Goal: Complete application form

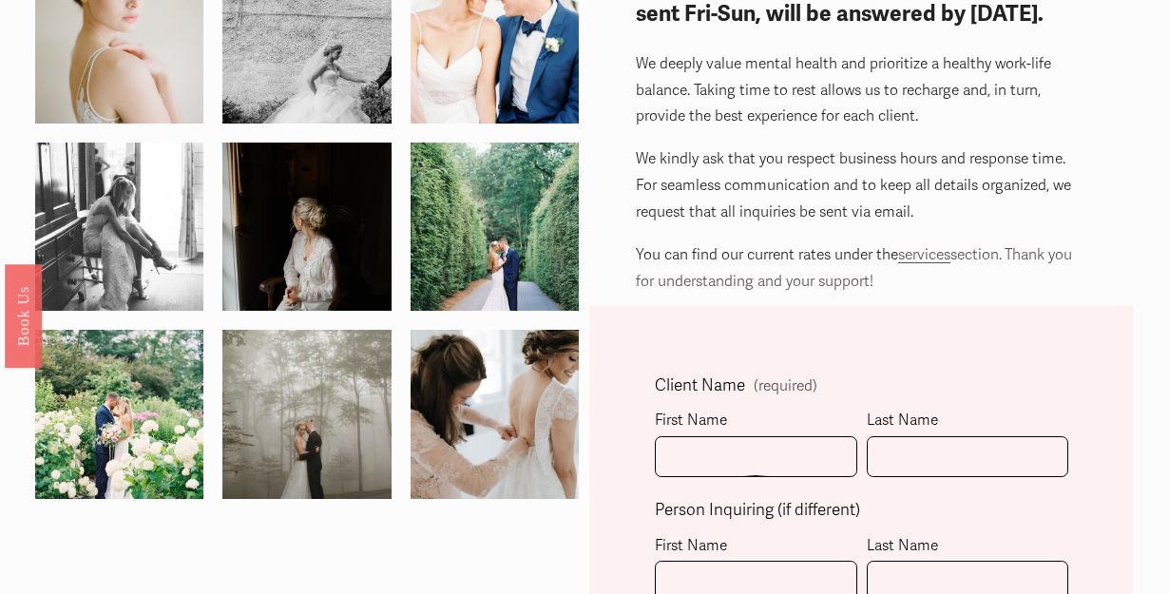
scroll to position [213, 0]
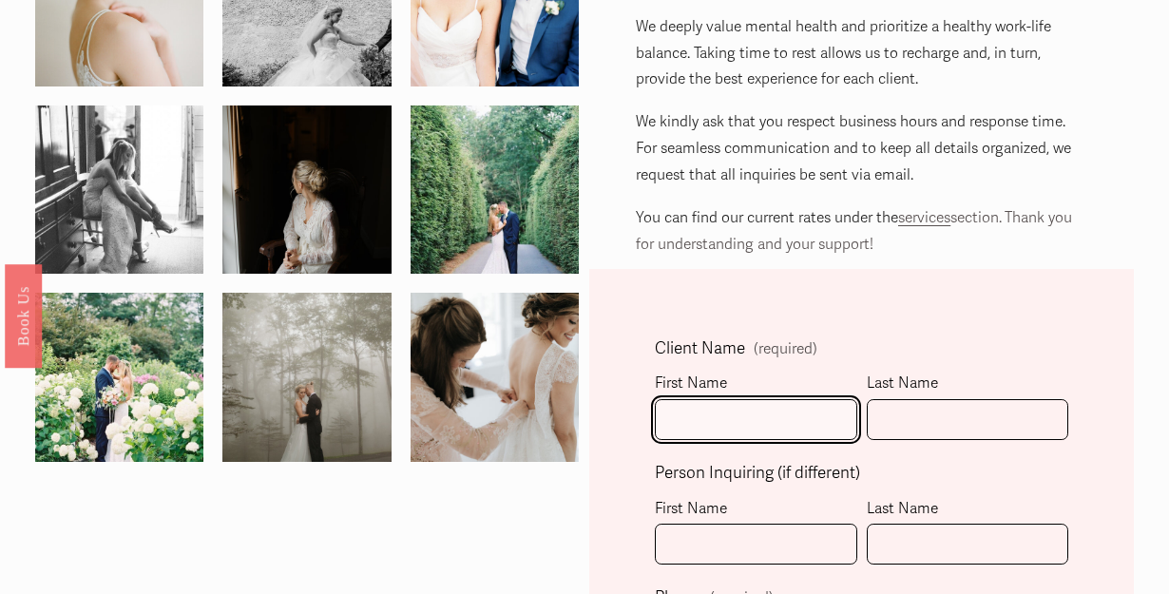
click at [706, 416] on input "First Name" at bounding box center [756, 419] width 202 height 41
type input "[PERSON_NAME]"
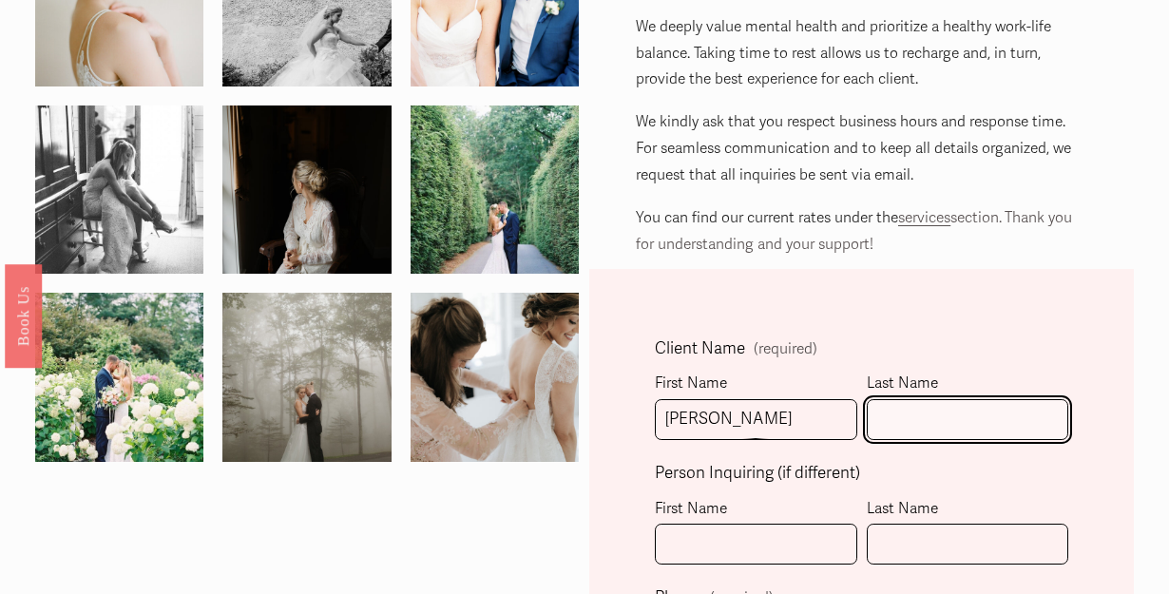
type input "[GEOGRAPHIC_DATA]"
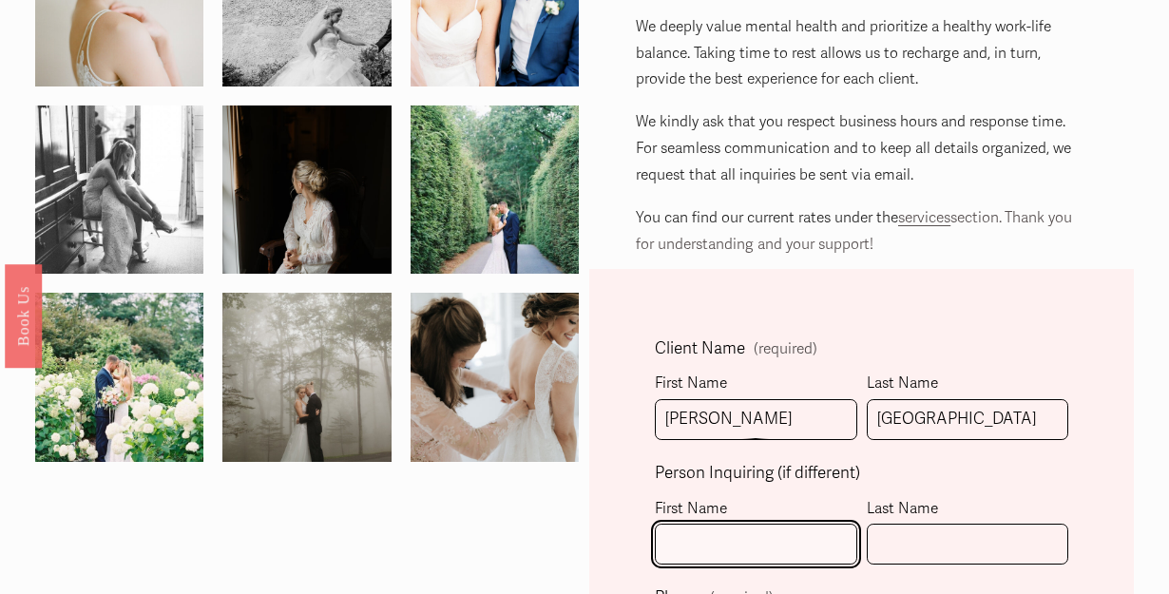
type input "[PERSON_NAME]"
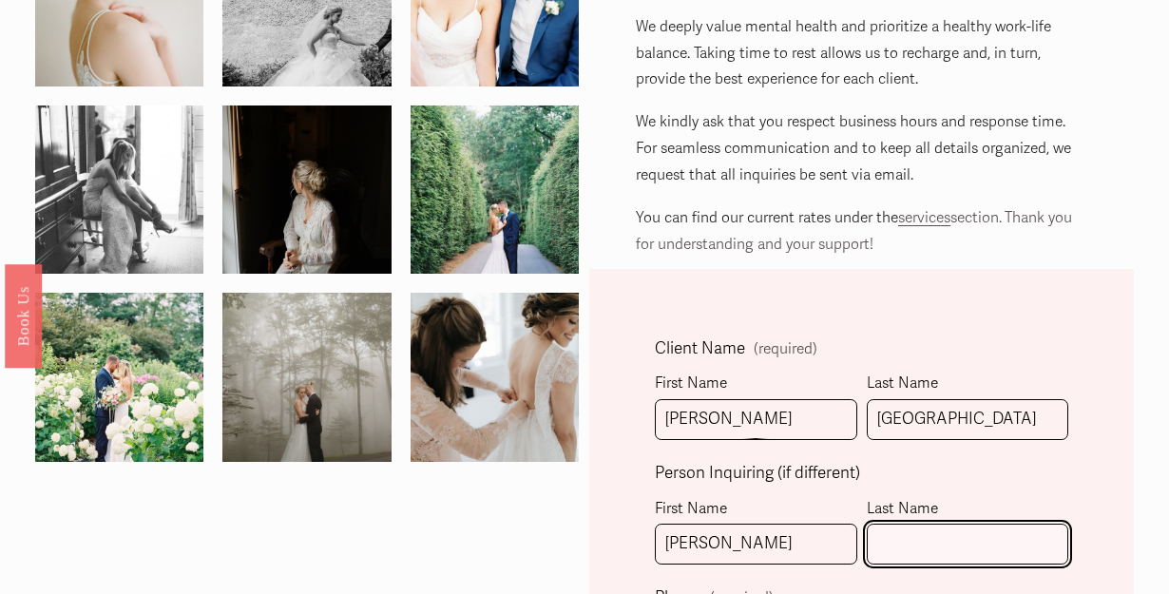
type input "[GEOGRAPHIC_DATA]"
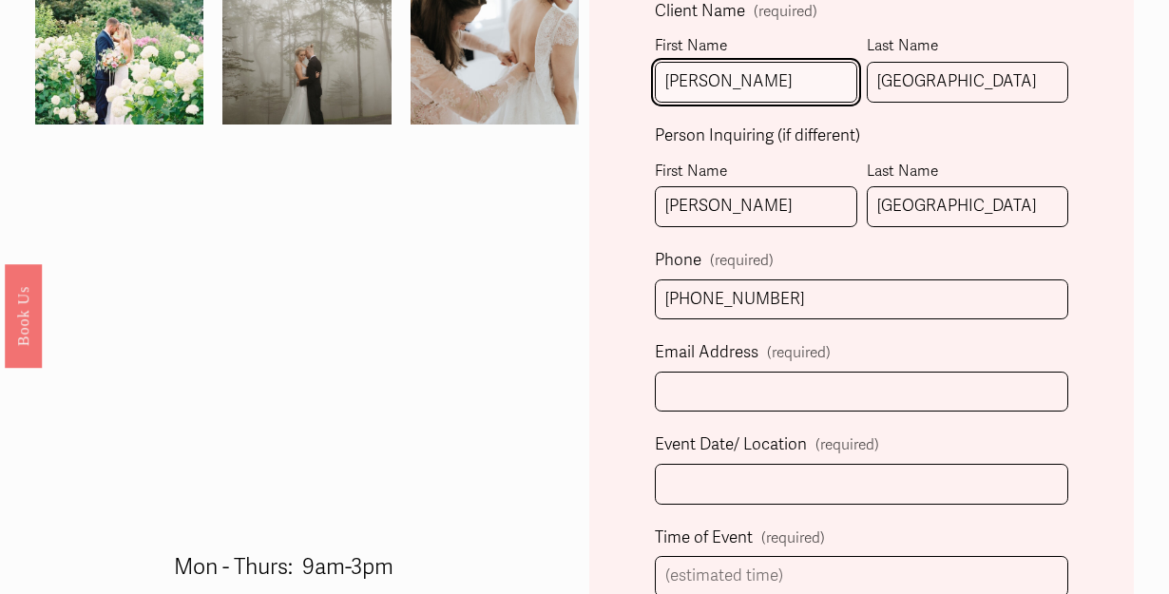
scroll to position [551, 0]
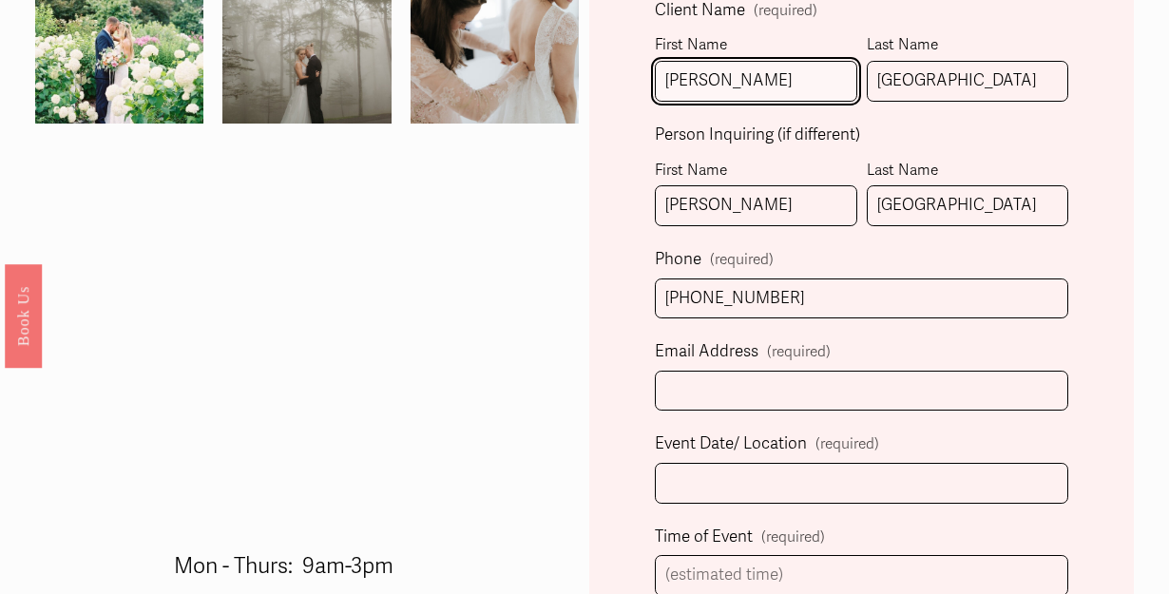
drag, startPoint x: 788, startPoint y: 295, endPoint x: 633, endPoint y: 295, distance: 154.9
type input "[PHONE_NUMBER]"
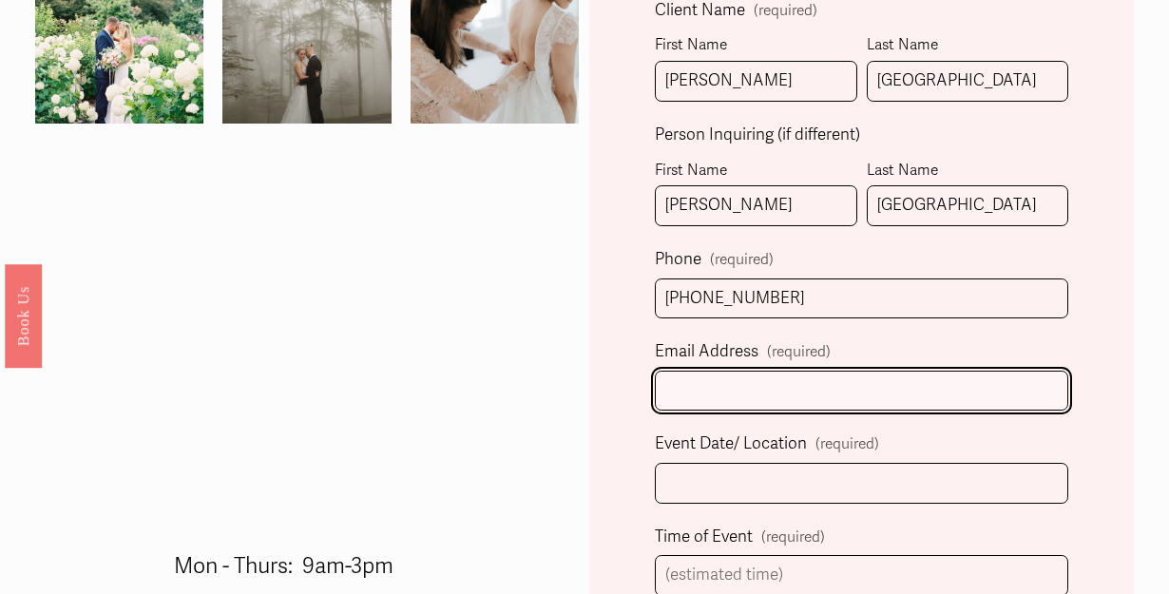
click at [689, 400] on input "Email Address (required)" at bounding box center [861, 391] width 413 height 41
type input "[EMAIL_ADDRESS][DOMAIN_NAME]"
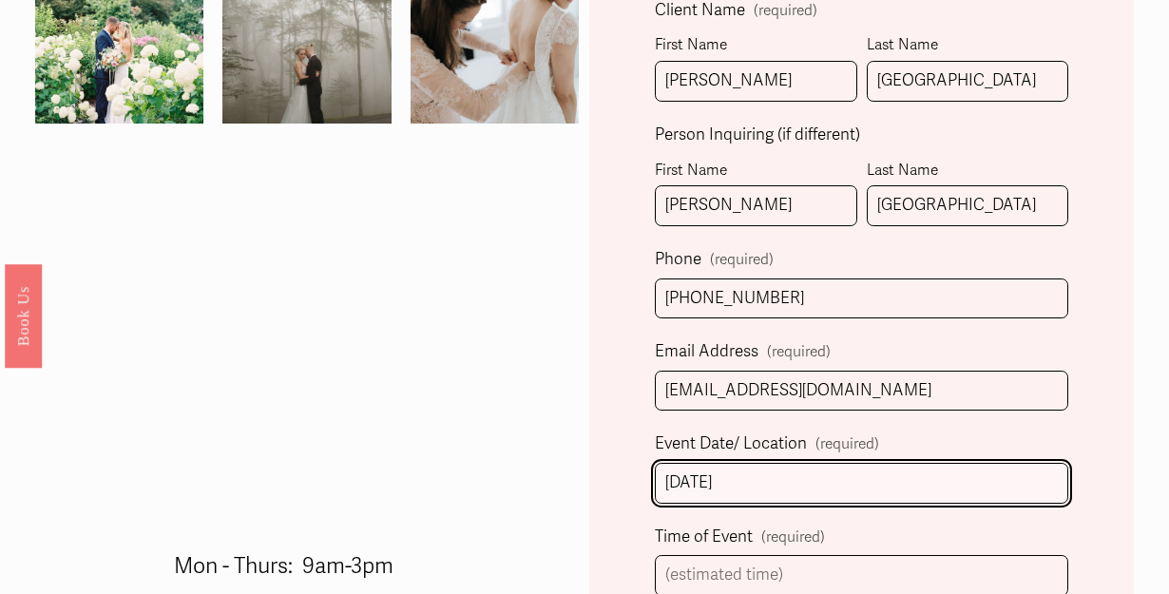
scroll to position [630, 0]
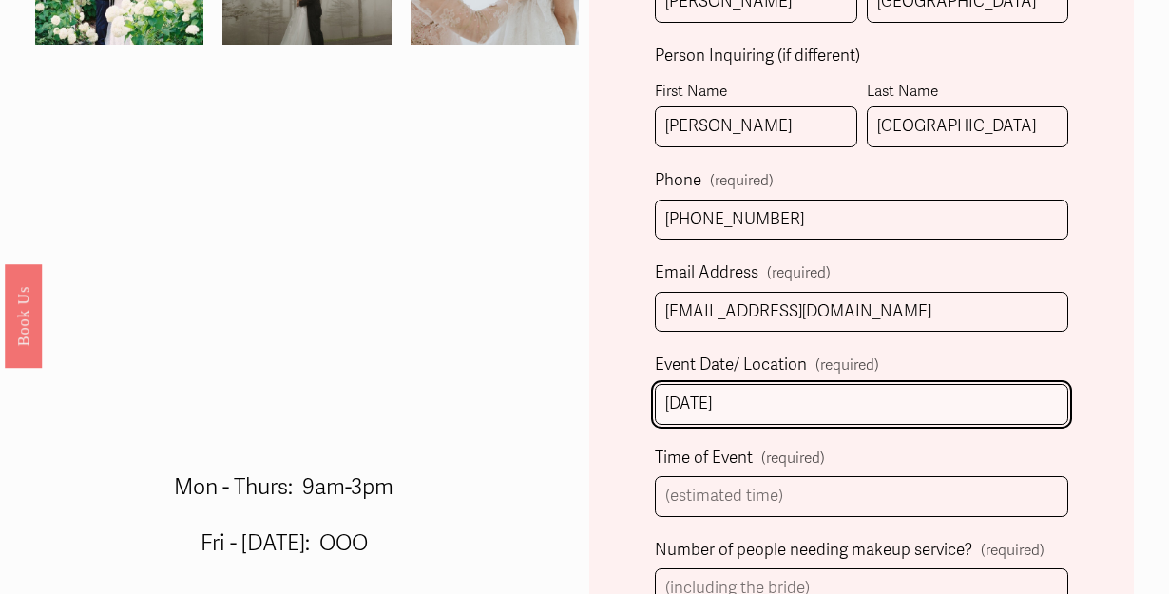
type input "[DATE]"
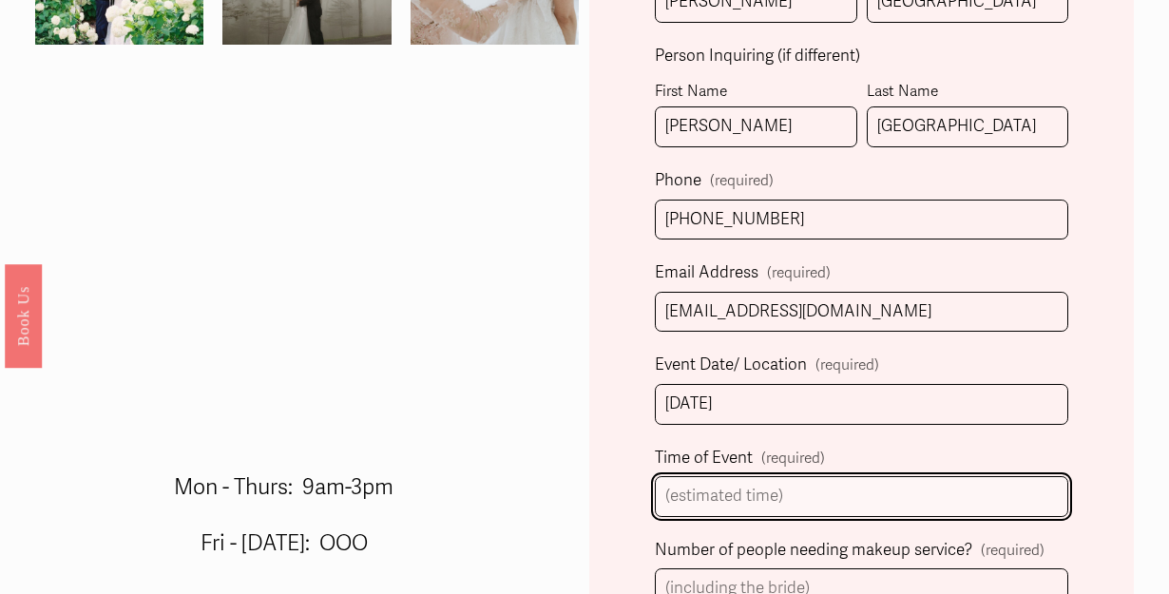
click at [712, 493] on input "Time of Event (required)" at bounding box center [861, 496] width 413 height 41
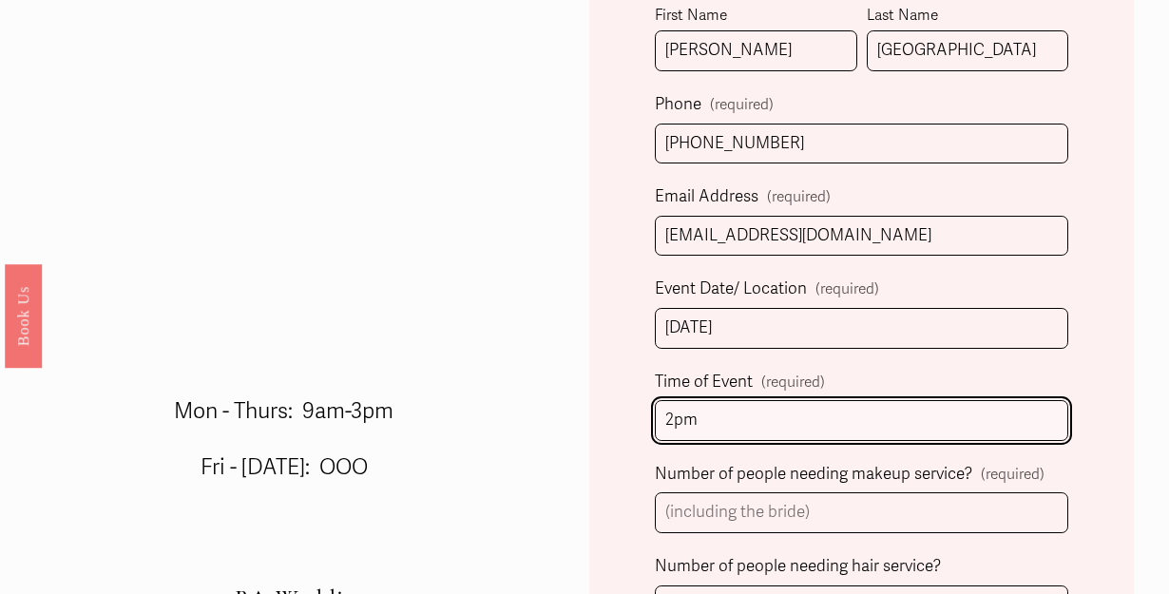
type input "2pm"
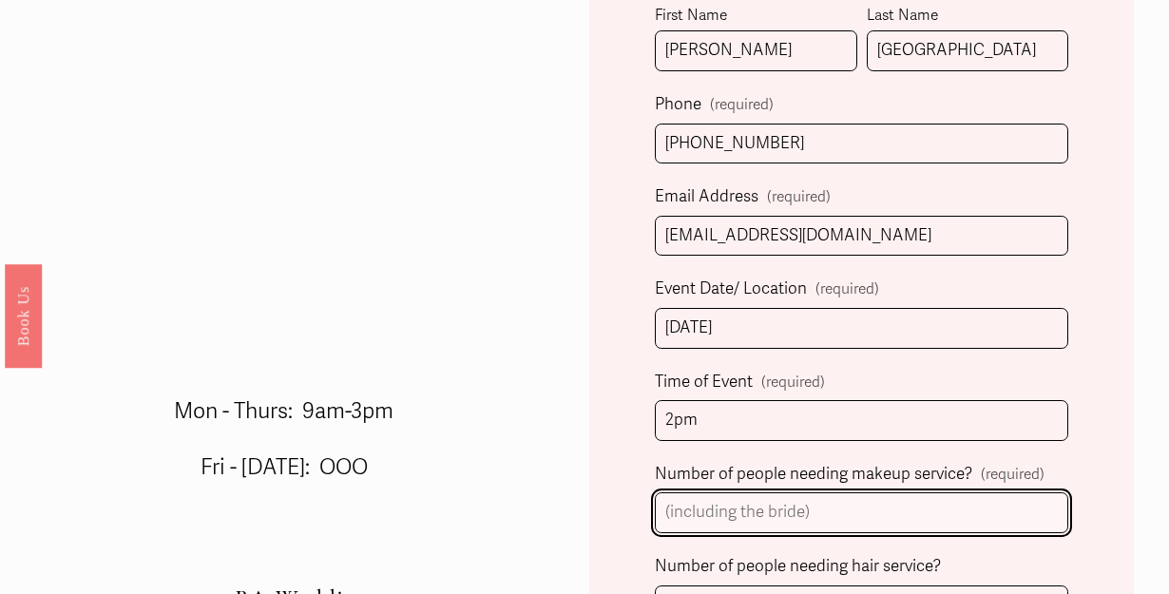
click at [730, 507] on input "Number of people needing makeup service? (required)" at bounding box center [861, 512] width 413 height 41
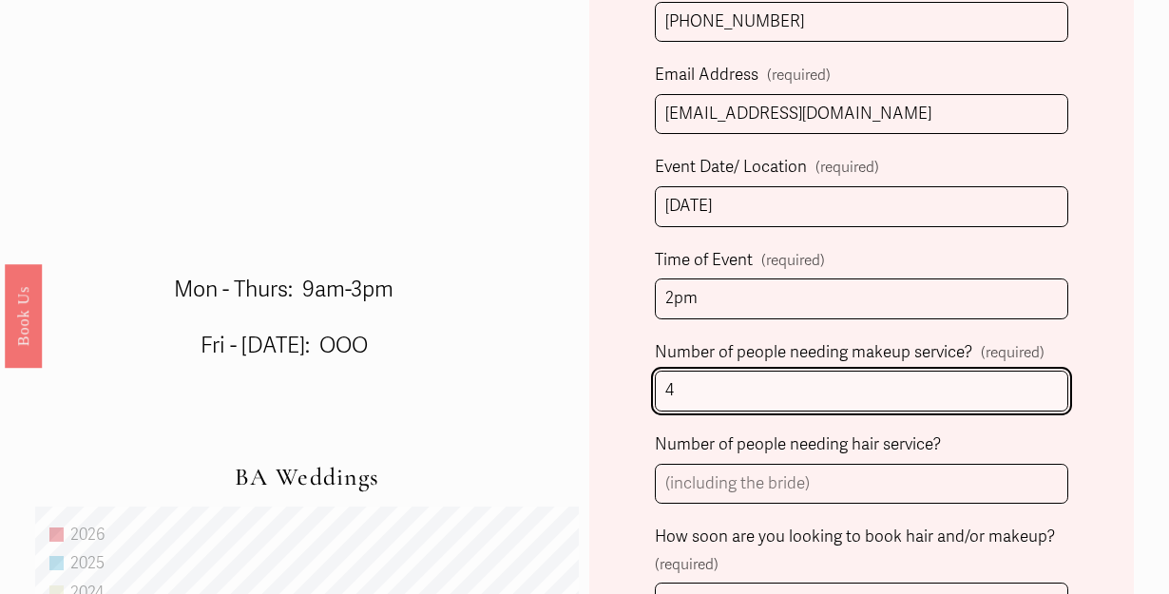
scroll to position [827, 0]
type input "4"
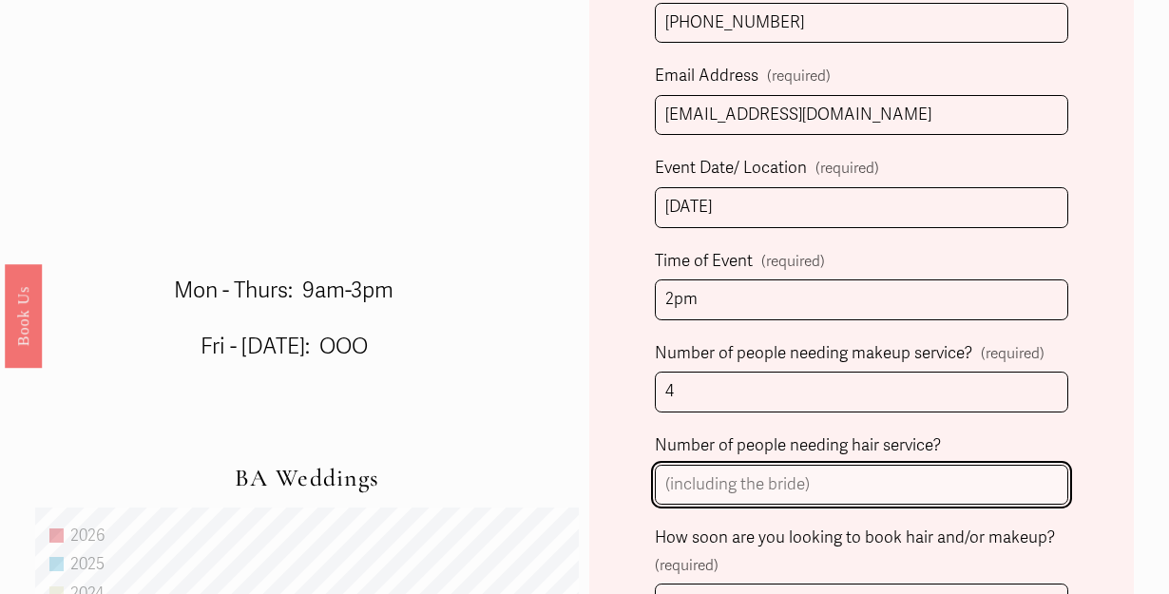
click at [720, 492] on input "Number of people needing hair service?" at bounding box center [861, 485] width 413 height 41
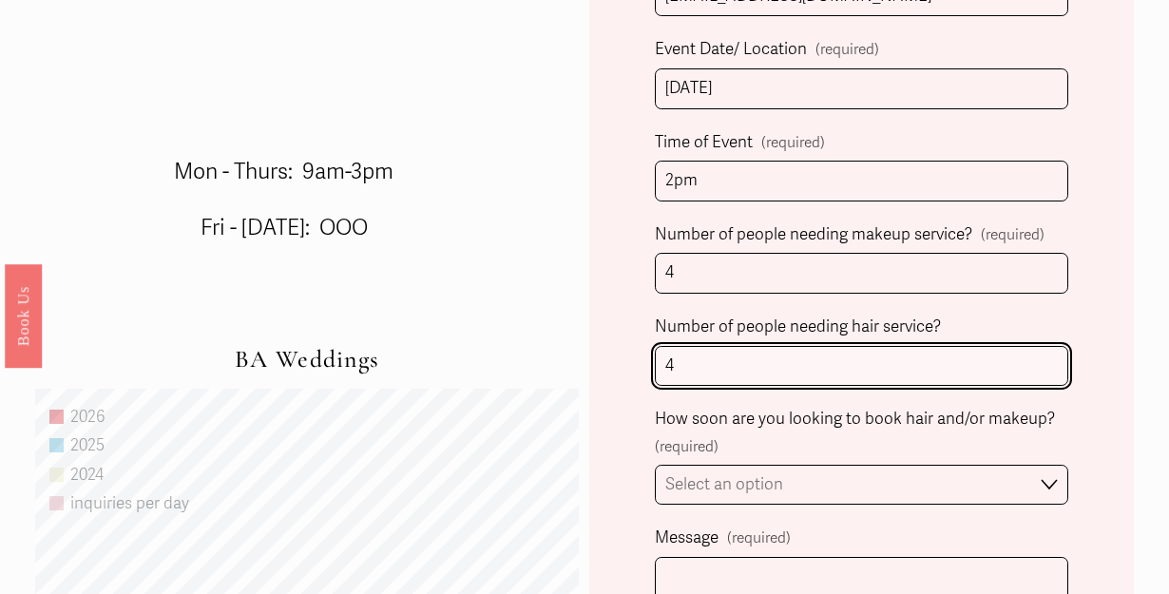
scroll to position [984, 0]
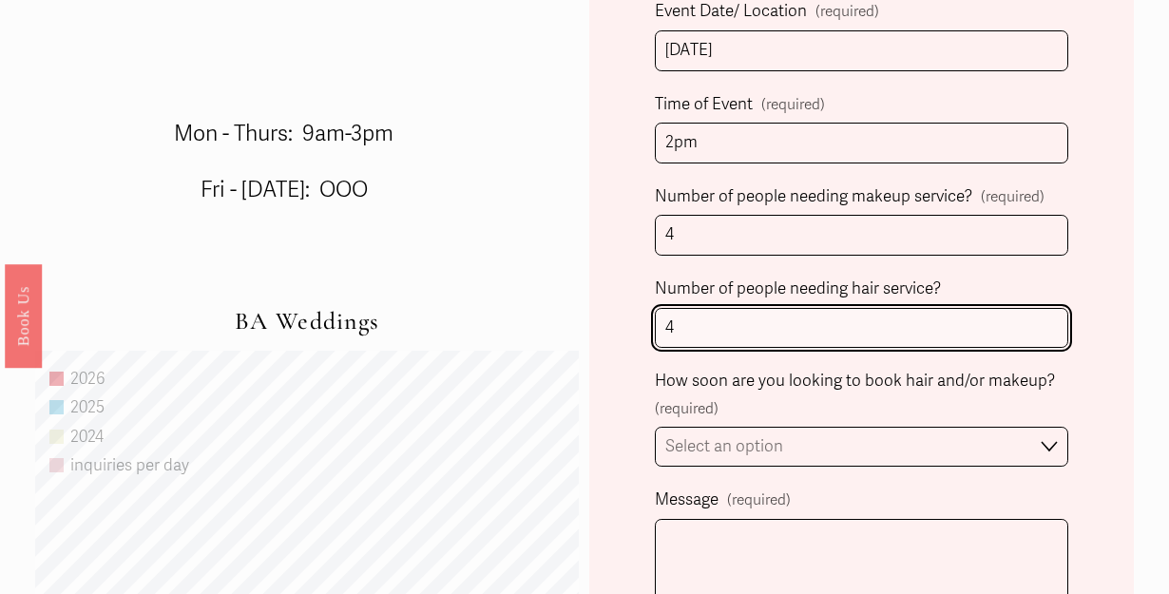
type input "4"
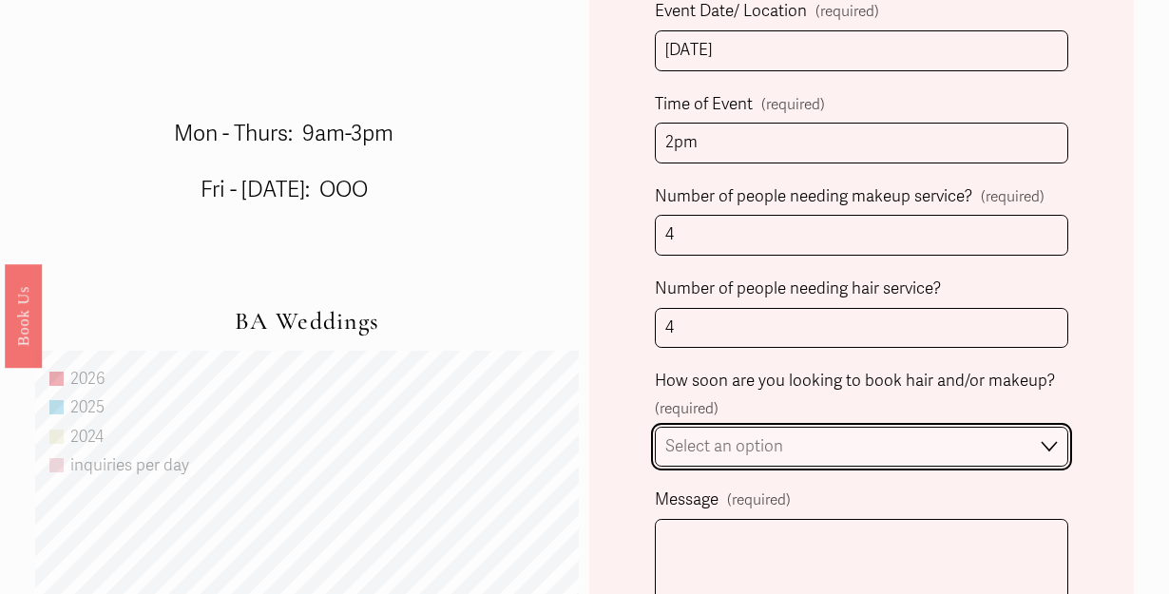
click at [825, 461] on select "Select an option Immediately 1-2 weeks I'm looking for information & not ready …" at bounding box center [861, 447] width 413 height 41
select select "I'm looking for information & not ready to book just yet"
click at [655, 427] on select "Select an option Immediately 1-2 weeks I'm looking for information & not ready …" at bounding box center [861, 447] width 413 height 41
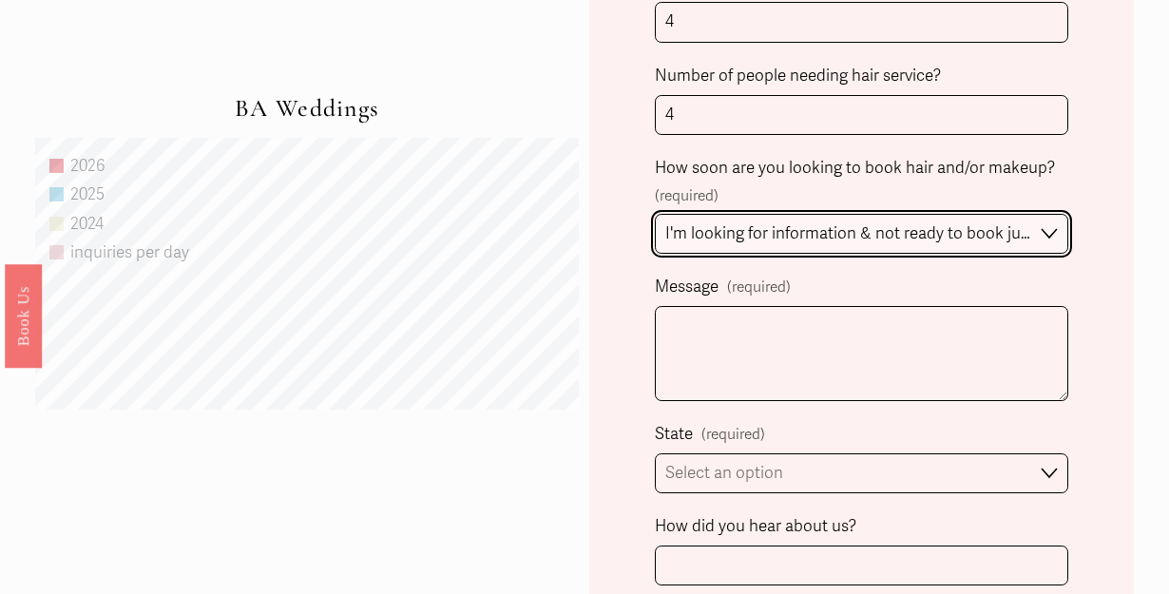
scroll to position [1218, 0]
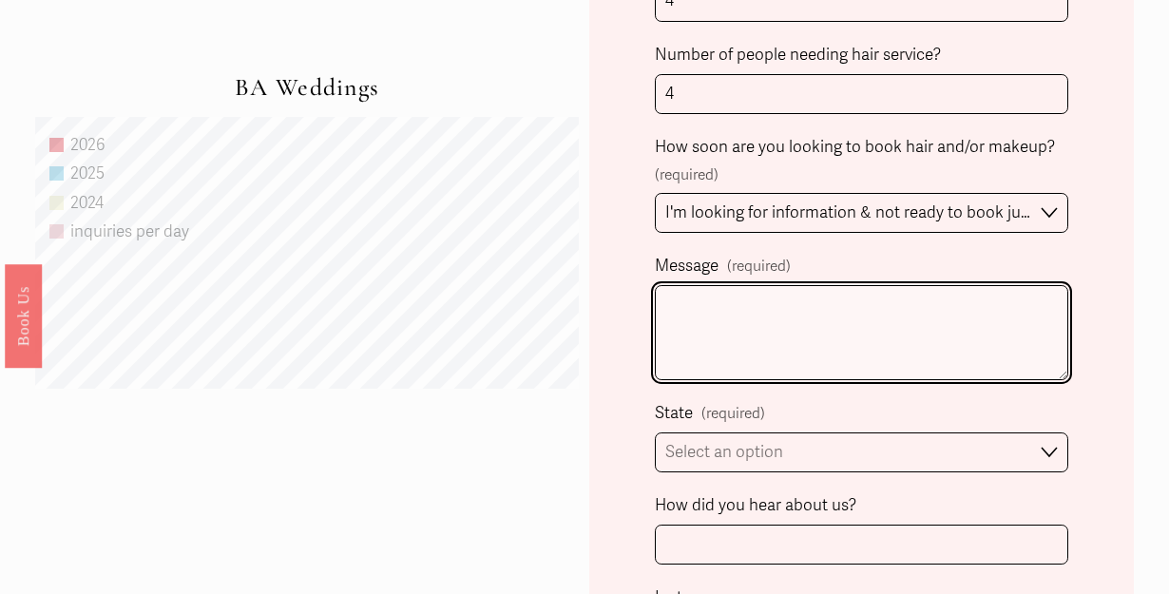
click at [792, 352] on textarea "Message (required)" at bounding box center [861, 332] width 413 height 95
paste textarea "Hi!! Thank you so much for responding! This is funny, that was an automated mes…"
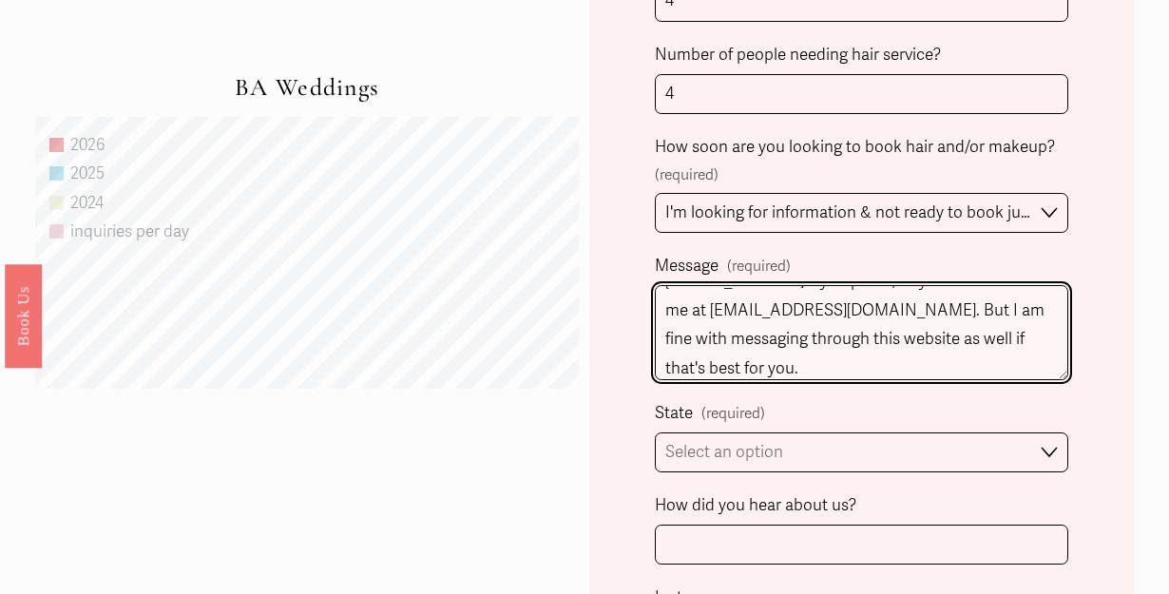
scroll to position [0, 0]
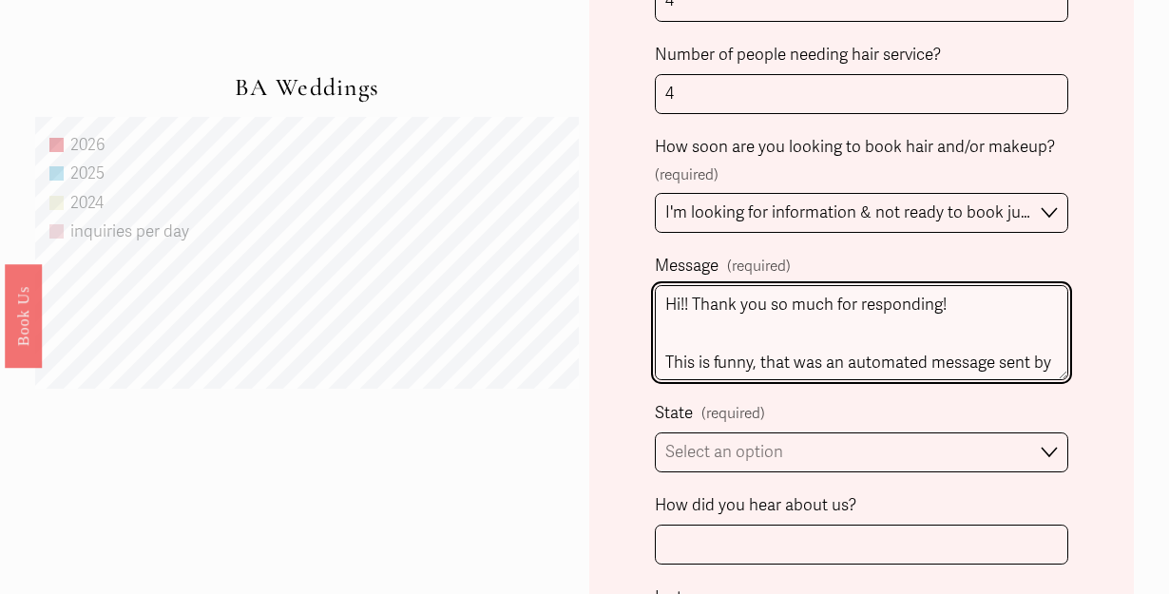
click at [760, 331] on textarea "Hi!! Thank you so much for responding! This is funny, that was an automated mes…" at bounding box center [861, 332] width 413 height 95
drag, startPoint x: 966, startPoint y: 310, endPoint x: 695, endPoint y: 312, distance: 270.9
click at [695, 312] on textarea "Hi!! Thank you so much for responding! This is funny, that was an automated mes…" at bounding box center [861, 332] width 413 height 95
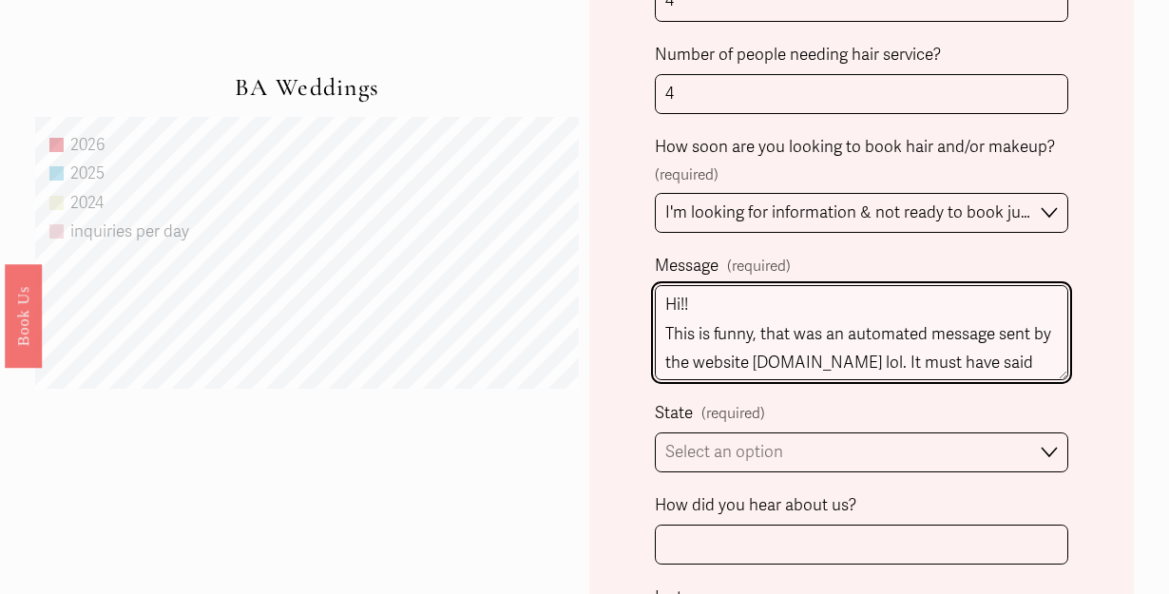
drag, startPoint x: 812, startPoint y: 359, endPoint x: 654, endPoint y: 324, distance: 161.7
click at [655, 324] on textarea "Hi!! This is funny, that was an automated message sent by the website [DOMAIN_N…" at bounding box center [861, 332] width 413 height 95
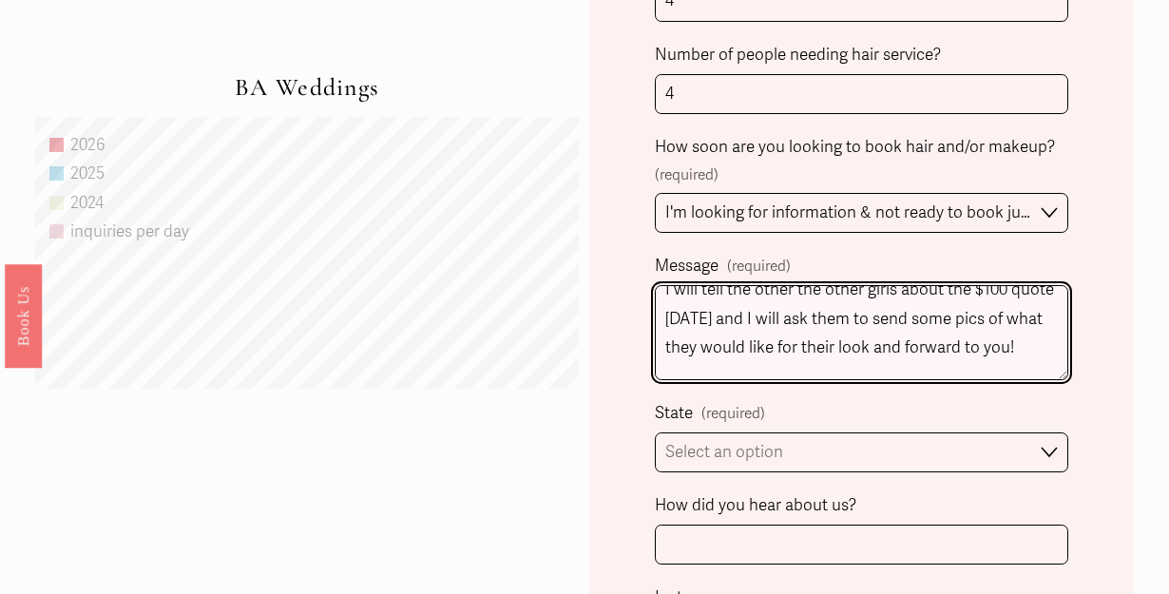
scroll to position [202, 0]
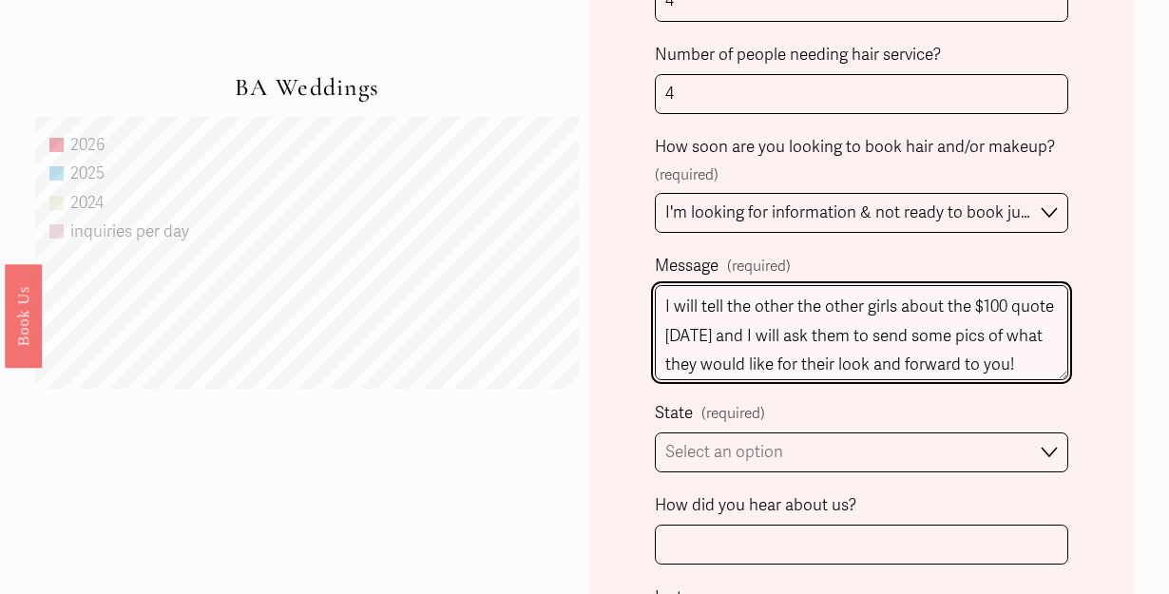
drag, startPoint x: 688, startPoint y: 358, endPoint x: 665, endPoint y: 305, distance: 57.9
click at [665, 305] on textarea "Hi!! I am a bridesmaid in a wedding happening on [PERSON_NAME][GEOGRAPHIC_DATA]…" at bounding box center [861, 332] width 413 height 95
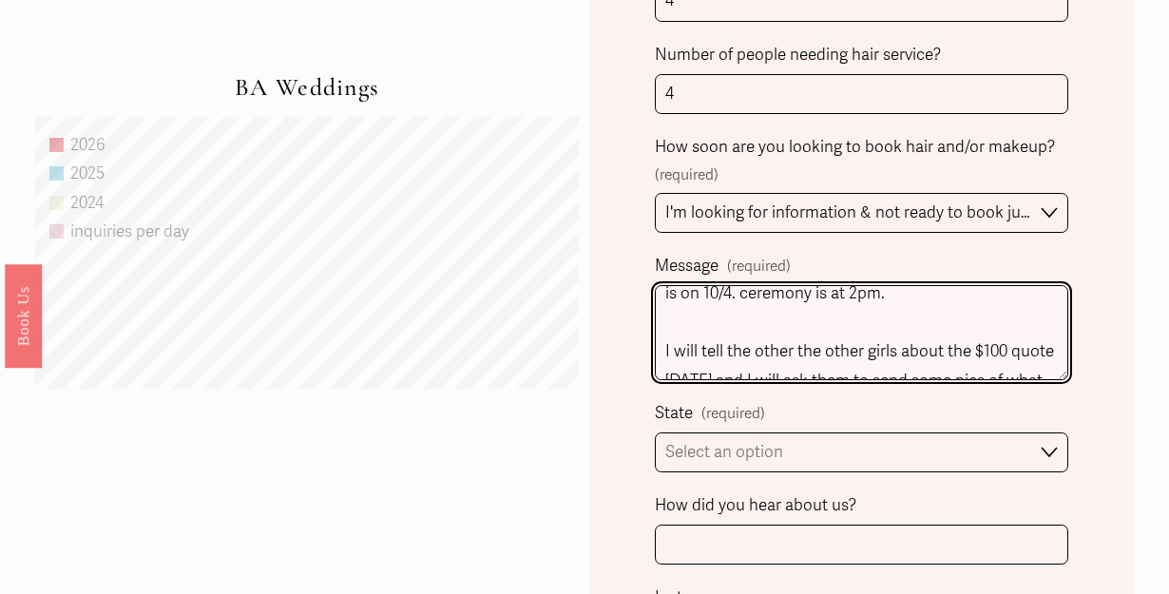
scroll to position [145, 0]
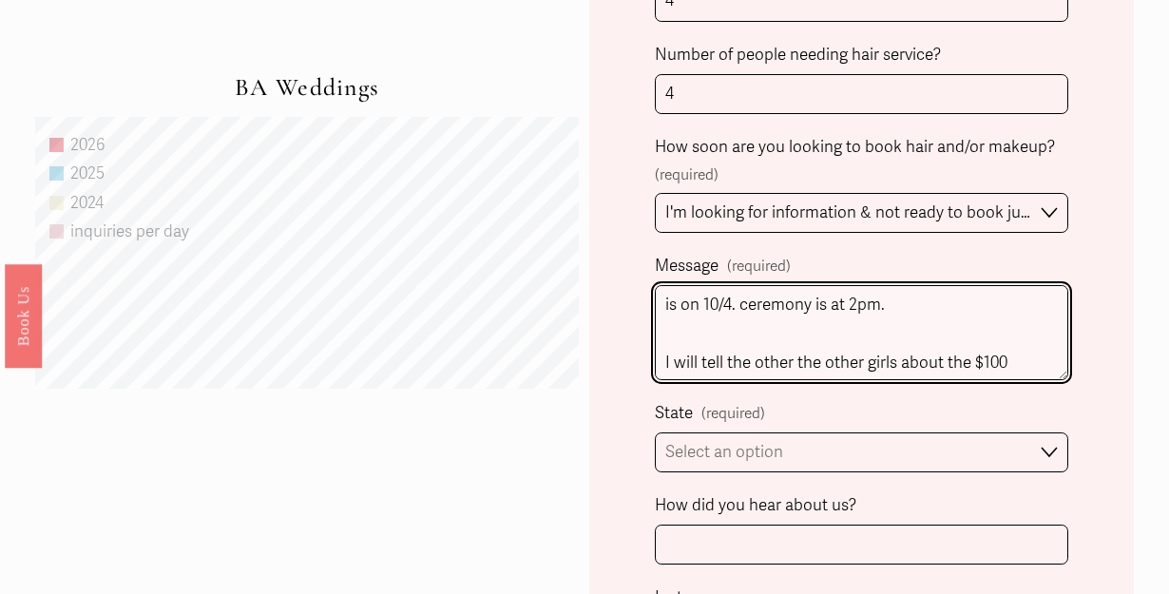
drag, startPoint x: 1029, startPoint y: 326, endPoint x: 680, endPoint y: 298, distance: 350.9
click at [680, 298] on textarea "Hi!! I am a bridesmaid in a wedding happening on [PERSON_NAME][GEOGRAPHIC_DATA]…" at bounding box center [861, 332] width 413 height 95
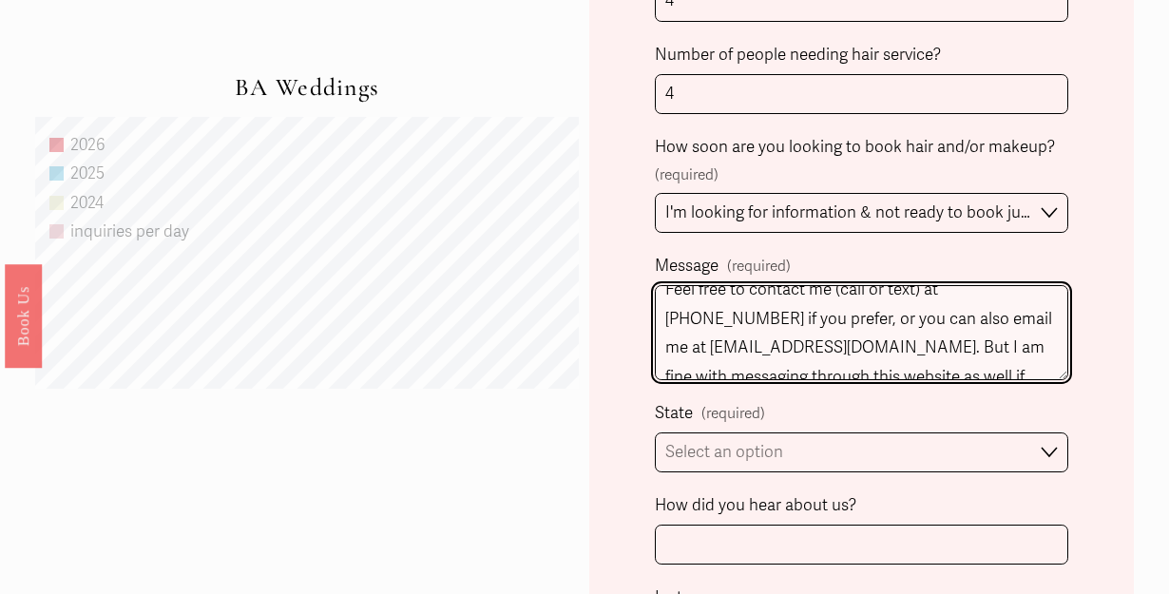
scroll to position [221, 0]
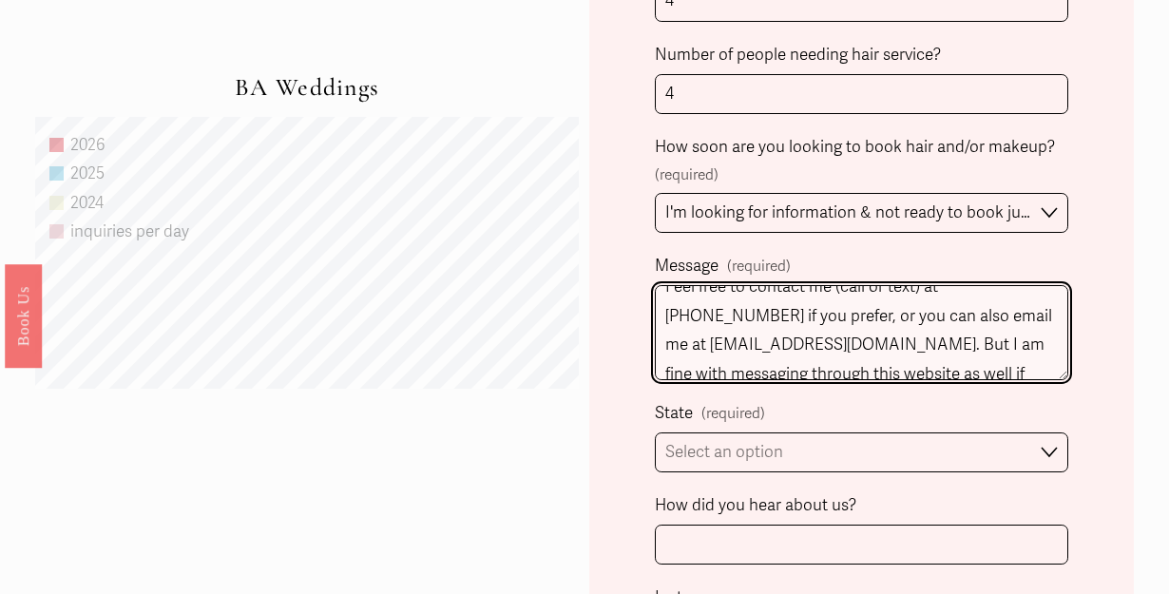
drag, startPoint x: 797, startPoint y: 369, endPoint x: 902, endPoint y: 311, distance: 119.6
click at [902, 311] on textarea "Hi!! I am a bridesmaid in a wedding happening on [PERSON_NAME][GEOGRAPHIC_DATA]…" at bounding box center [861, 332] width 413 height 95
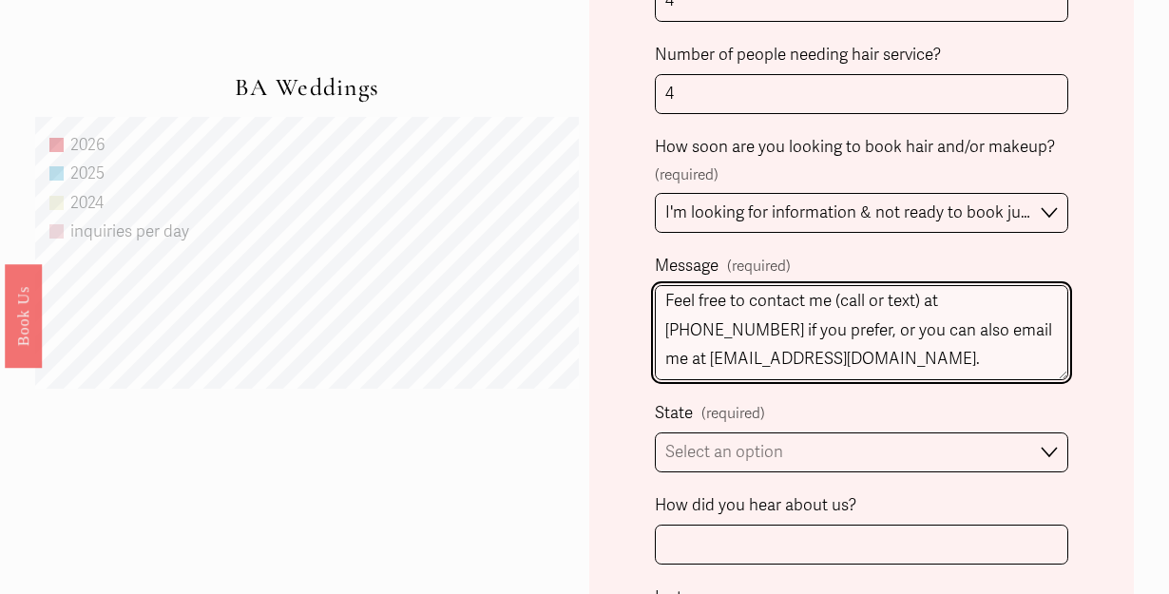
scroll to position [178, 0]
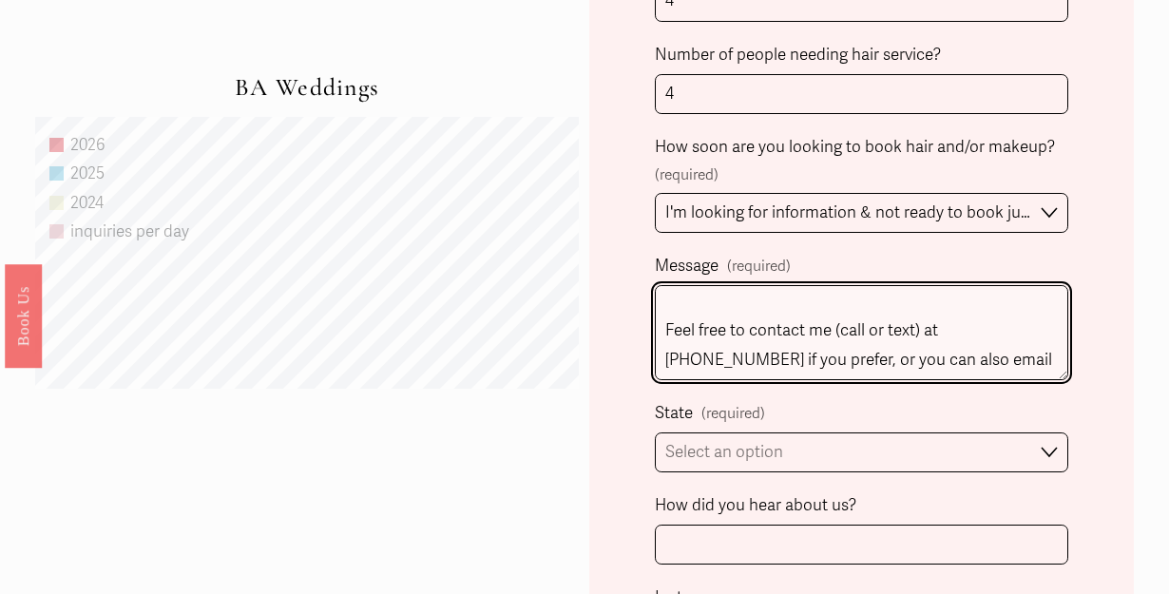
type textarea "Hi!! I am a bridesmaid in a wedding happening on [PERSON_NAME][GEOGRAPHIC_DATA]…"
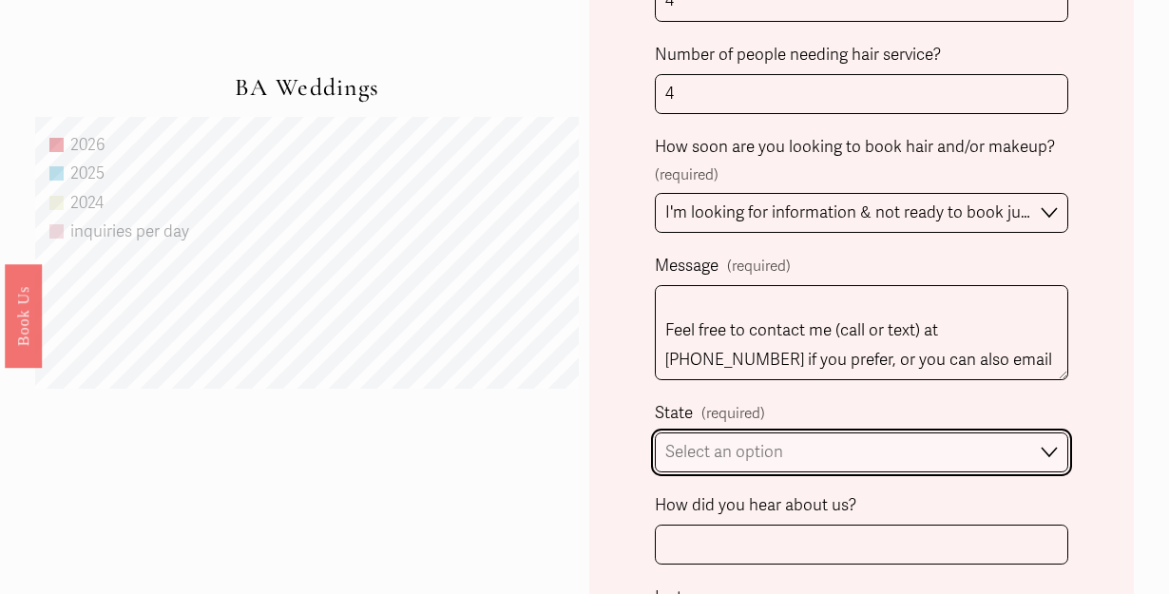
click at [801, 451] on select "Select an option Please Select One [GEOGRAPHIC_DATA], [GEOGRAPHIC_DATA] [GEOGRA…" at bounding box center [861, 452] width 413 height 41
select select "[GEOGRAPHIC_DATA], [GEOGRAPHIC_DATA]"
click at [655, 432] on select "Select an option Please Select One [GEOGRAPHIC_DATA], [GEOGRAPHIC_DATA] [GEOGRA…" at bounding box center [861, 452] width 413 height 41
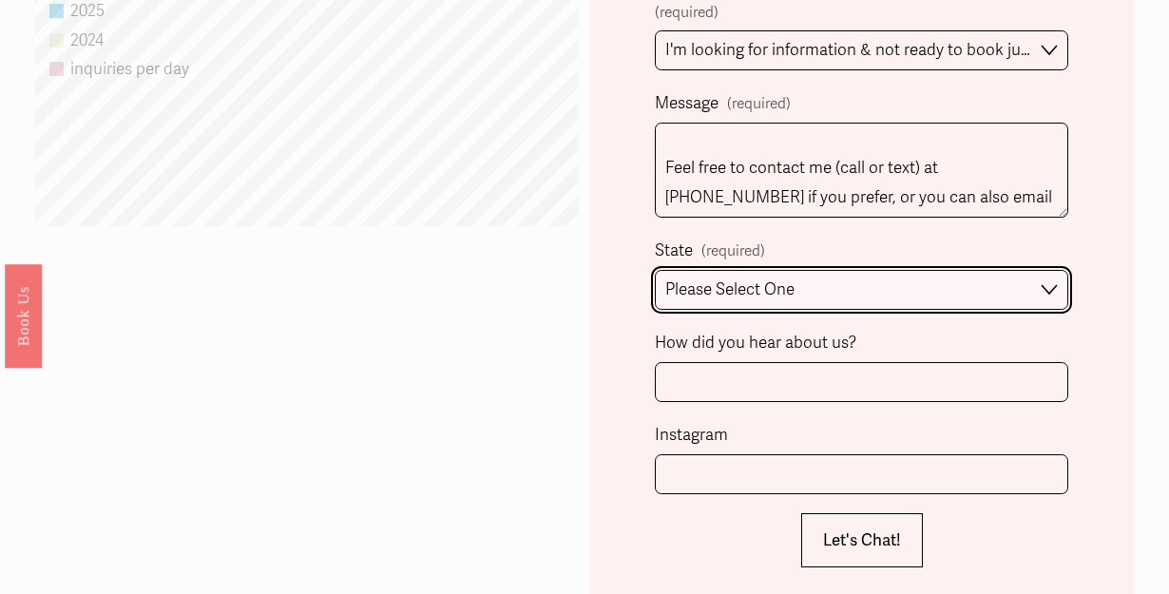
scroll to position [1393, 0]
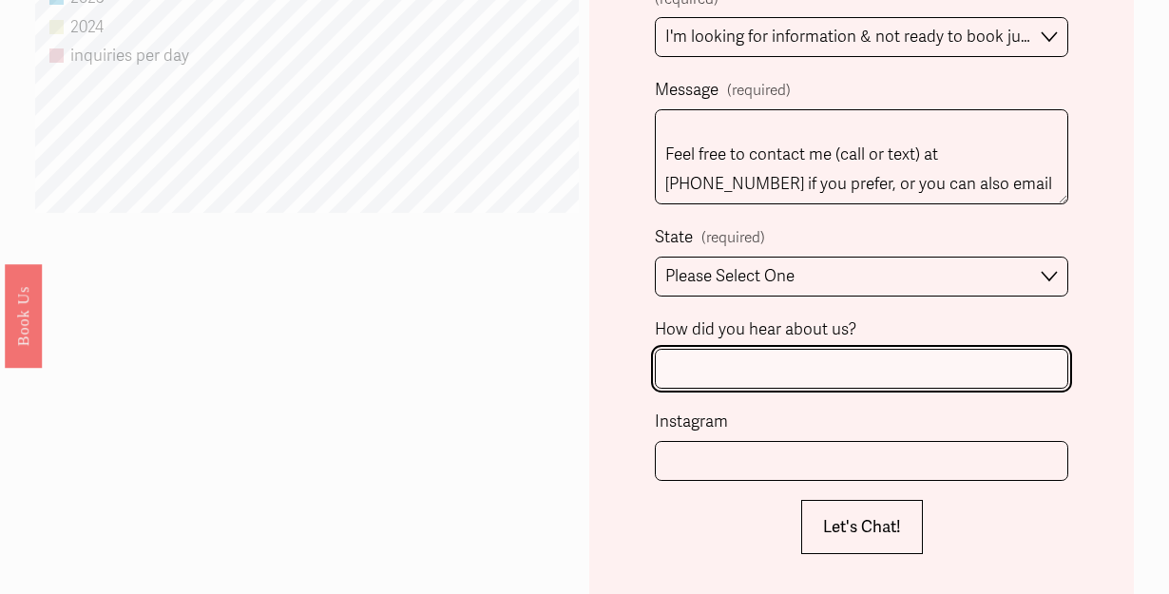
click at [726, 383] on input "How did you hear about us?" at bounding box center [861, 369] width 413 height 41
type input "[DOMAIN_NAME]"
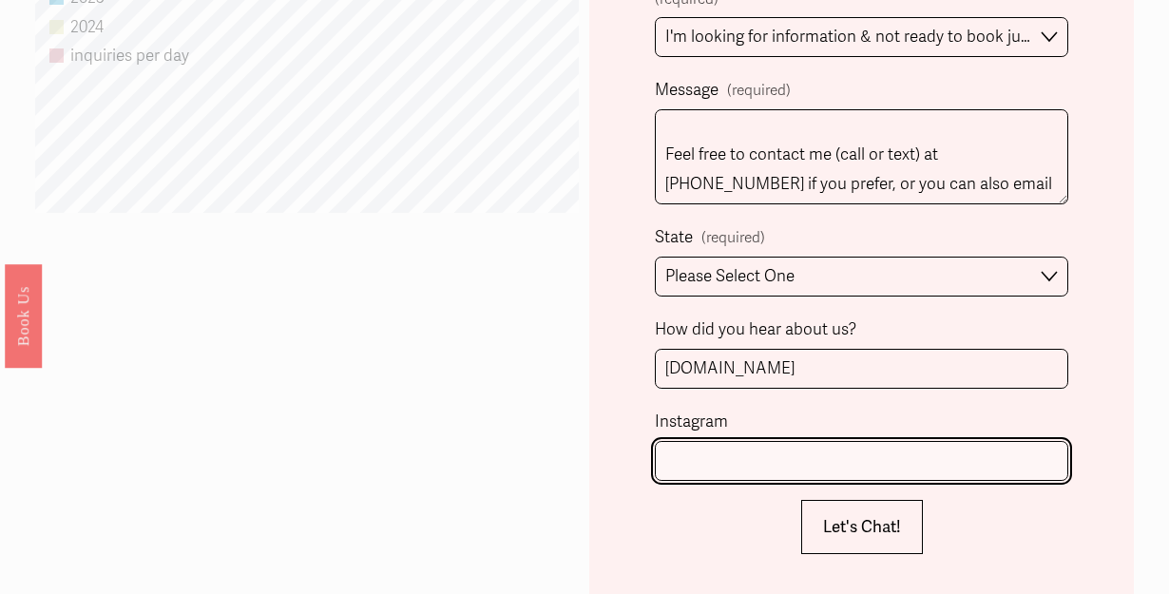
click at [705, 469] on input "Instagram" at bounding box center [861, 461] width 413 height 41
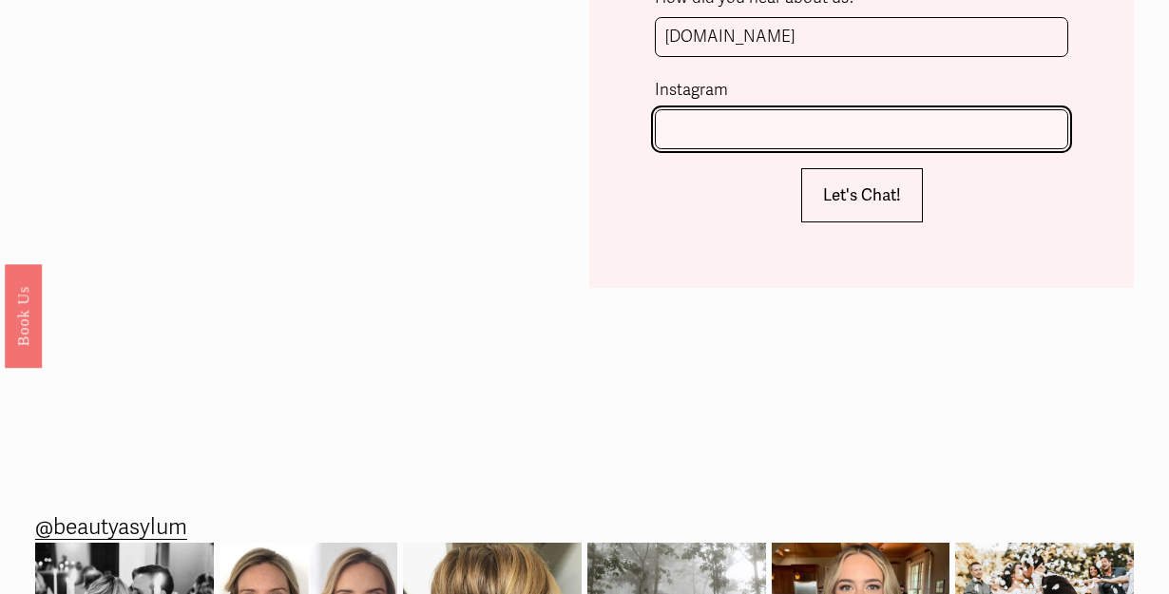
scroll to position [1719, 0]
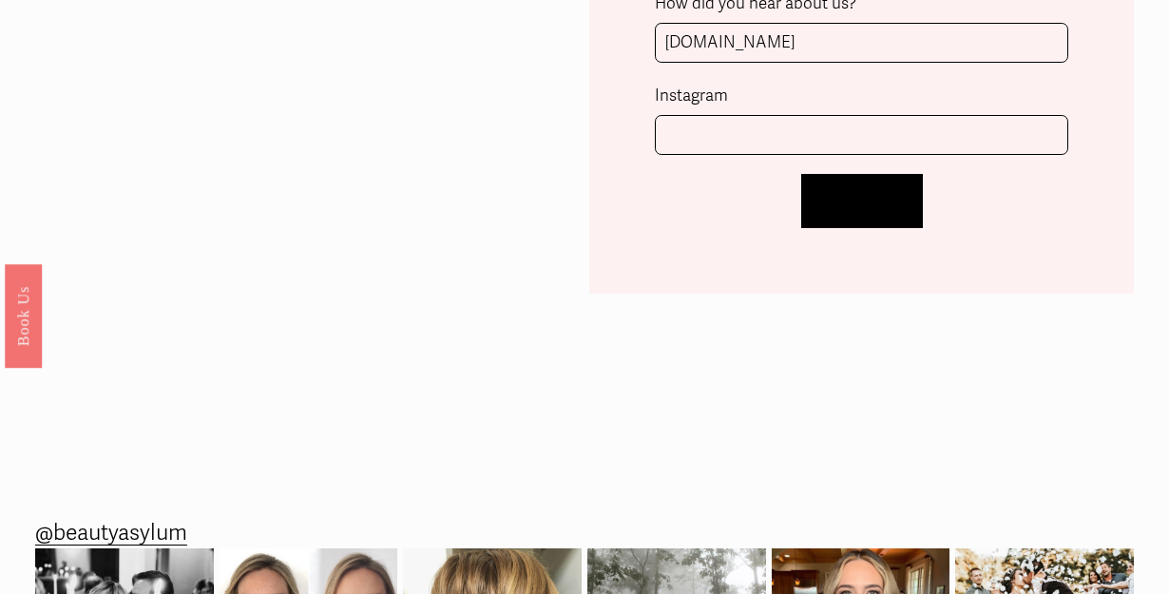
click at [848, 192] on span "Let's Chat!" at bounding box center [862, 201] width 78 height 20
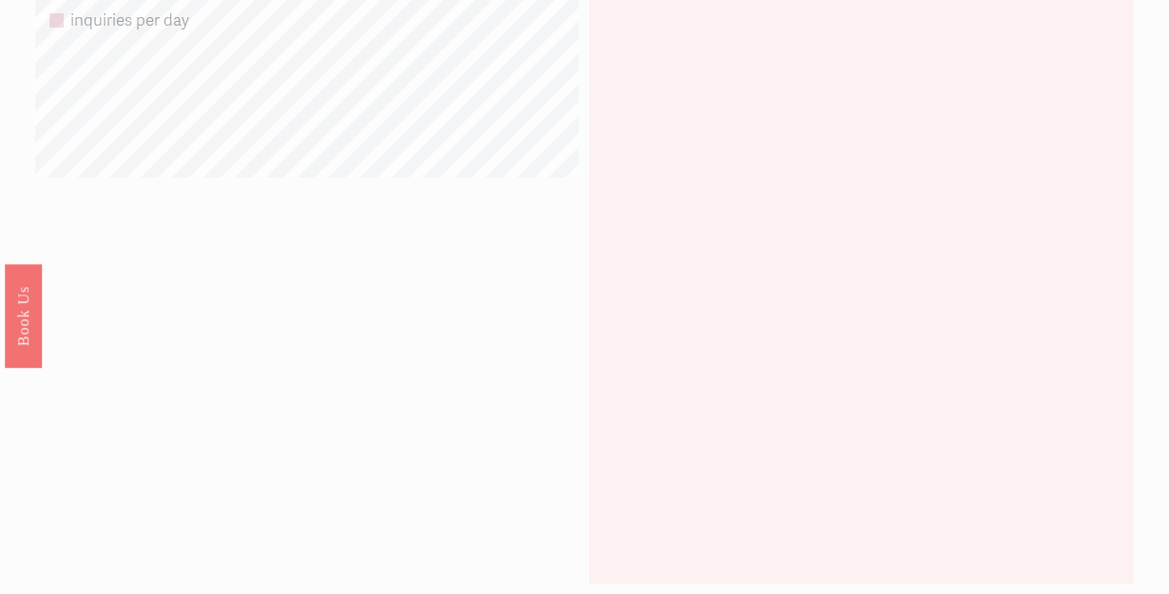
scroll to position [2066, 0]
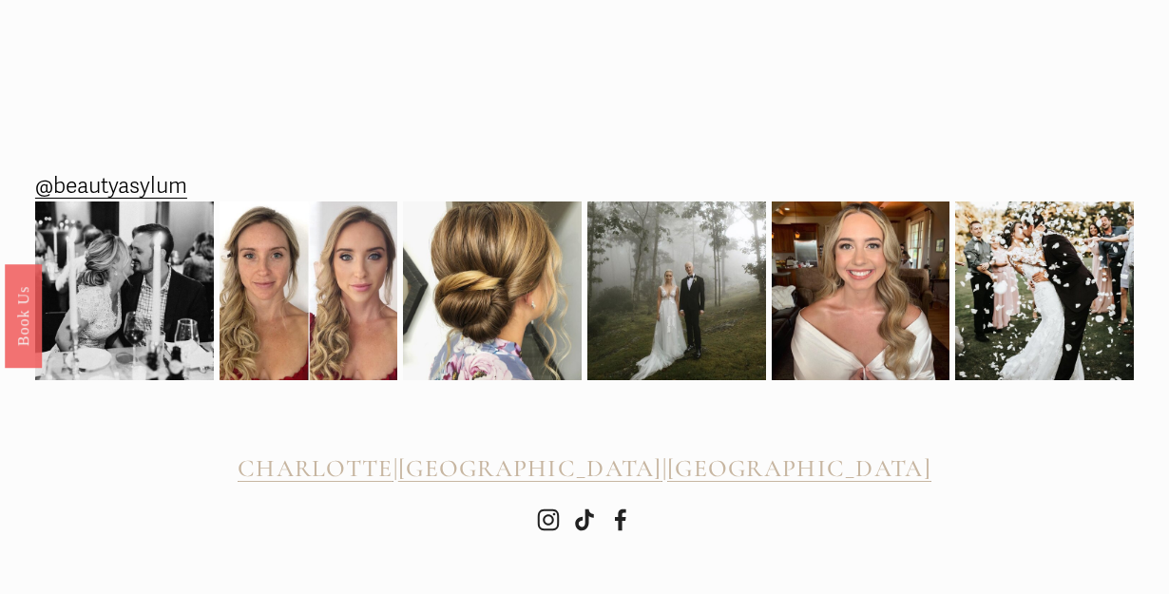
click at [732, 470] on span "[GEOGRAPHIC_DATA]" at bounding box center [799, 467] width 264 height 29
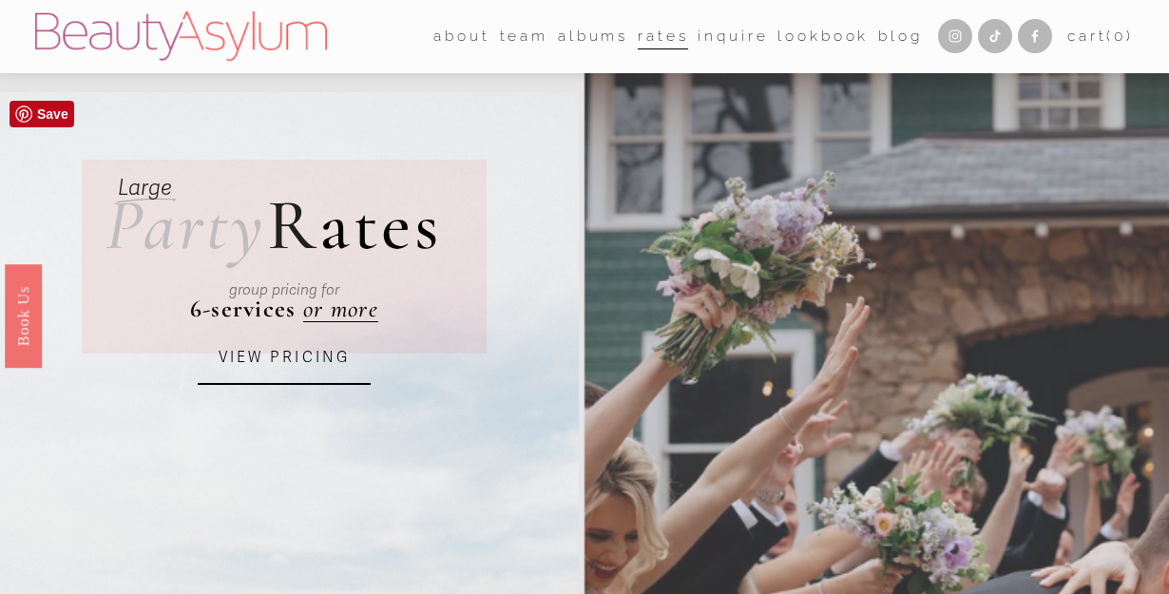
click at [0, 0] on link "Meet [PERSON_NAME]" at bounding box center [0, 0] width 0 height 0
